Goal: Transaction & Acquisition: Purchase product/service

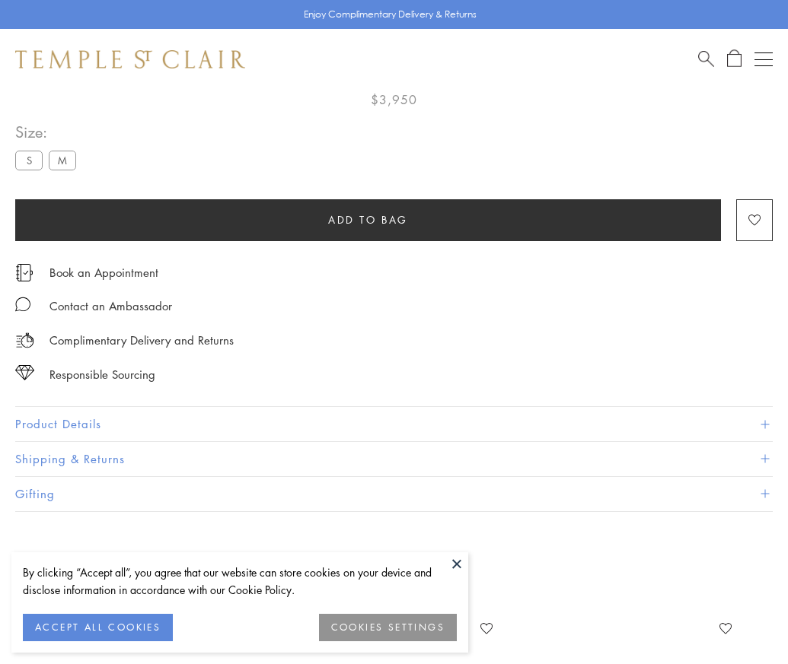
click at [368, 213] on span "Add to bag" at bounding box center [368, 220] width 80 height 17
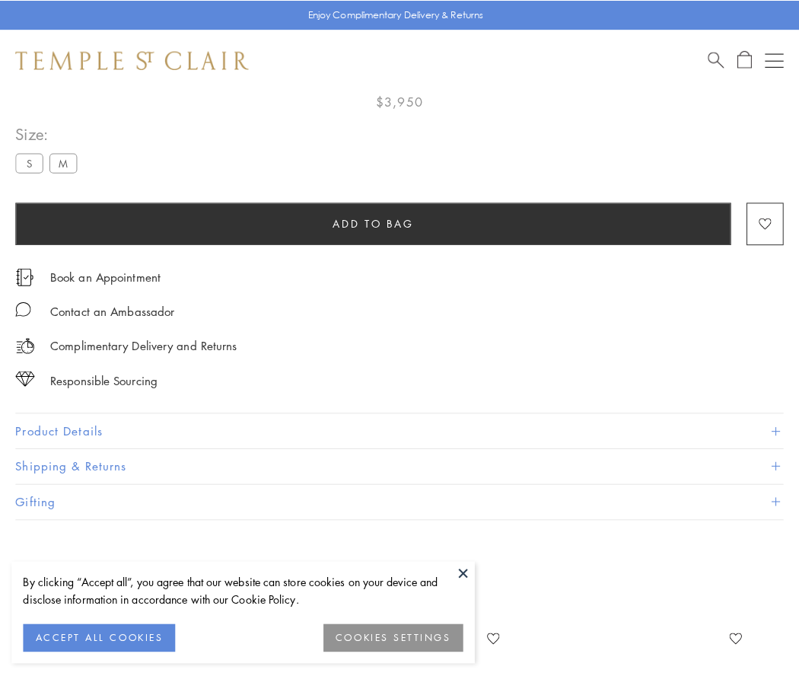
scroll to position [90, 0]
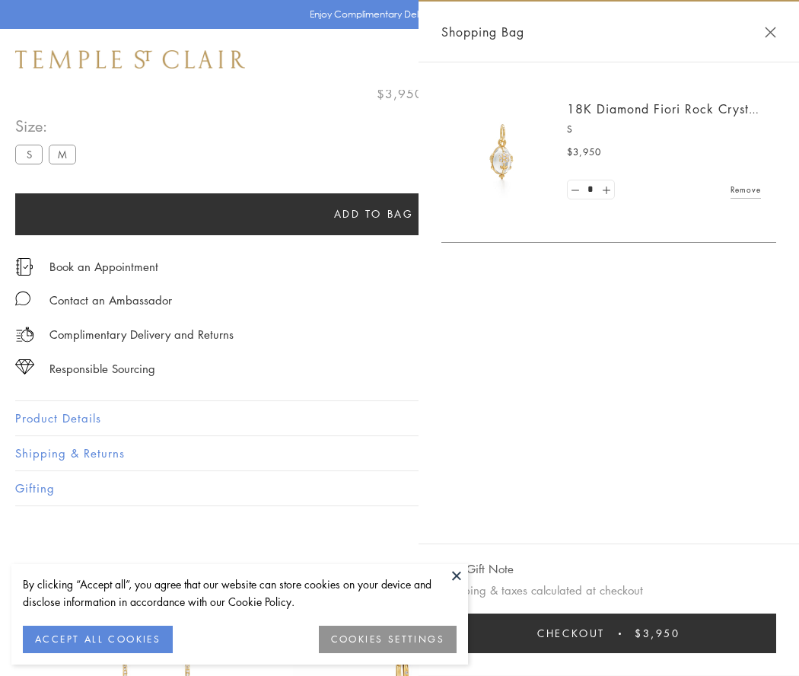
click at [609, 633] on button "Checkout $3,950" at bounding box center [608, 633] width 335 height 40
